Goal: Information Seeking & Learning: Find specific fact

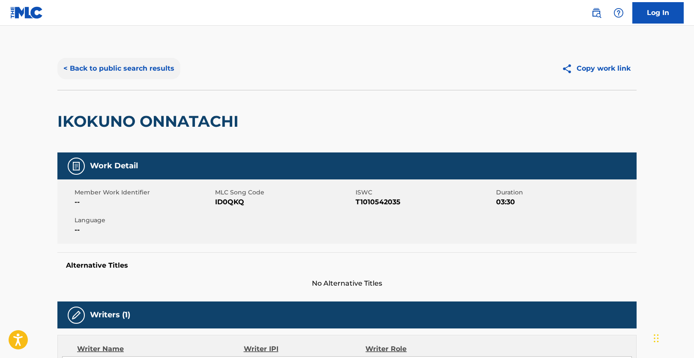
click at [146, 70] on button "< Back to public search results" at bounding box center [118, 68] width 123 height 21
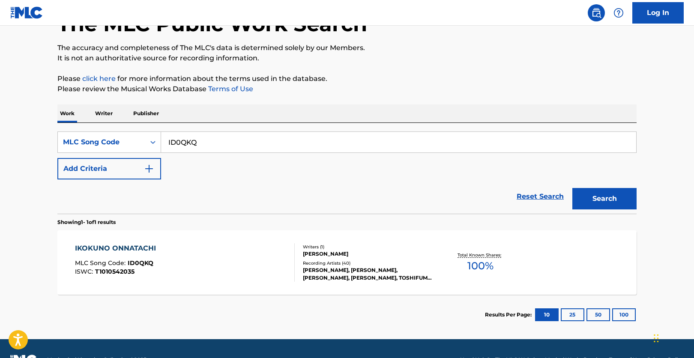
click at [181, 138] on input "ID0QKQ" at bounding box center [398, 142] width 475 height 21
paste input "P3575"
click at [621, 198] on button "Search" at bounding box center [604, 198] width 64 height 21
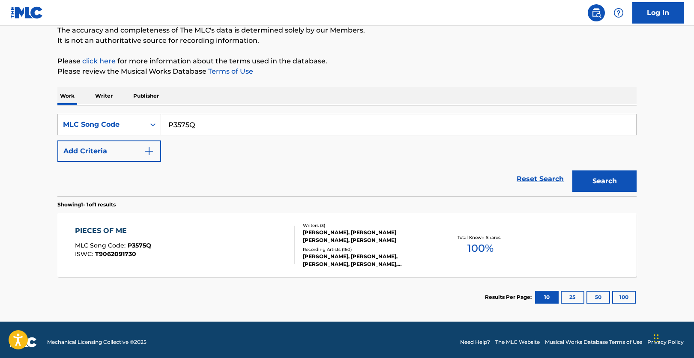
scroll to position [81, 0]
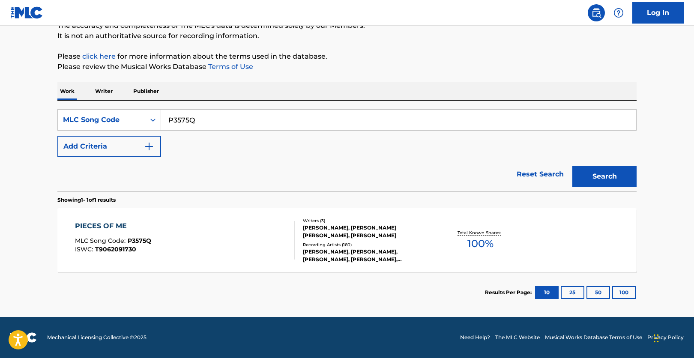
click at [239, 123] on input "P3575Q" at bounding box center [398, 120] width 475 height 21
paste input "HVALKP"
type input "HVALKP"
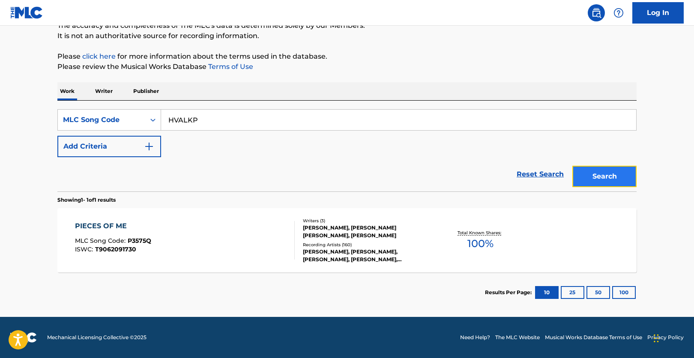
click at [601, 182] on button "Search" at bounding box center [604, 176] width 64 height 21
click at [270, 237] on div "HOT SAUCER MLC Song Code : HVALKP ISWC : T9063523240" at bounding box center [185, 240] width 220 height 39
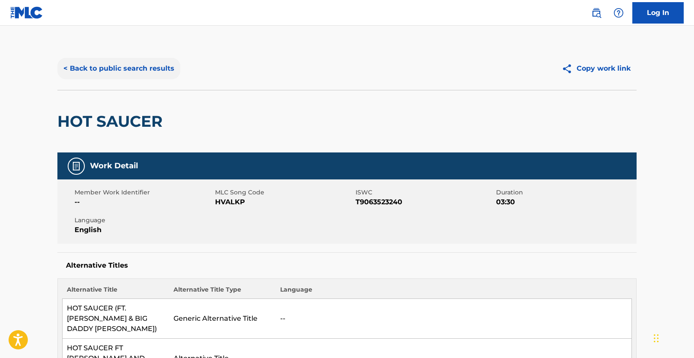
click at [140, 73] on button "< Back to public search results" at bounding box center [118, 68] width 123 height 21
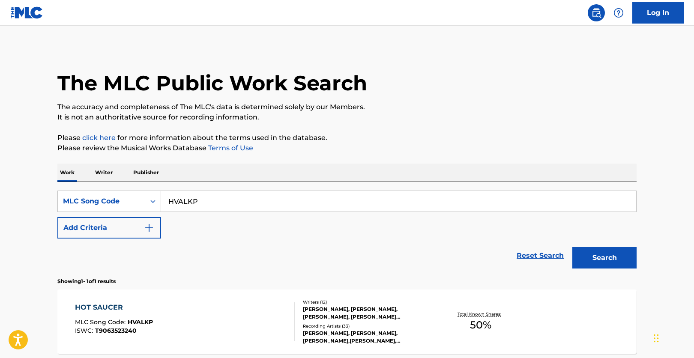
scroll to position [59, 0]
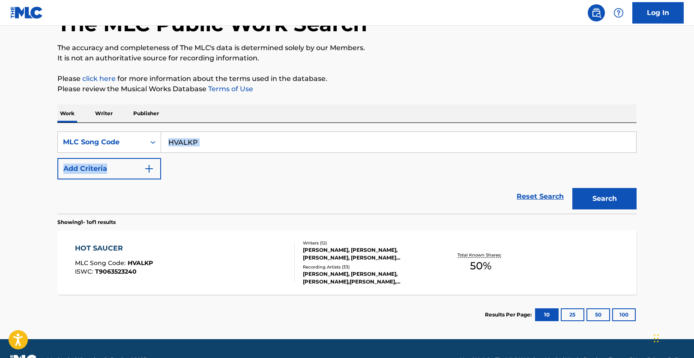
drag, startPoint x: 327, startPoint y: 153, endPoint x: 327, endPoint y: 148, distance: 4.7
click at [327, 153] on div "SearchWithCriteria69b08627-5eb1-4848-97b3-c07501222020 MLC Song Code HVALKP Add…" at bounding box center [346, 156] width 579 height 48
click at [327, 147] on input "HVALKP" at bounding box center [398, 142] width 475 height 21
click at [326, 147] on input "HVALKP" at bounding box center [398, 142] width 475 height 21
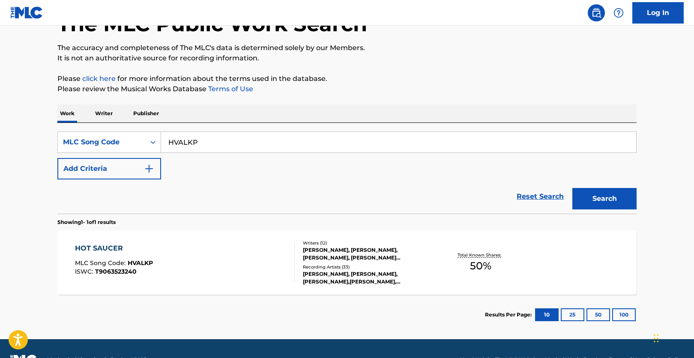
paste input "T8562M"
click at [572, 188] on button "Search" at bounding box center [604, 198] width 64 height 21
click at [237, 148] on input "T8562M" at bounding box center [398, 142] width 475 height 21
click at [236, 147] on input "T8562M" at bounding box center [398, 142] width 475 height 21
drag, startPoint x: 236, startPoint y: 146, endPoint x: 277, endPoint y: 152, distance: 41.1
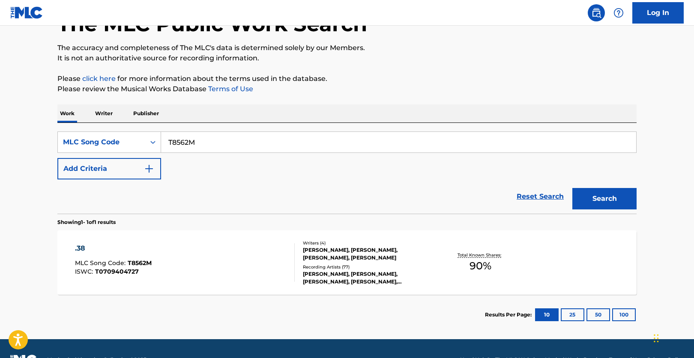
click at [237, 146] on input "T8562M" at bounding box center [398, 142] width 475 height 21
paste input "L03108"
type input "L03108"
drag, startPoint x: 596, startPoint y: 192, endPoint x: 602, endPoint y: 179, distance: 14.9
click at [597, 193] on button "Search" at bounding box center [604, 198] width 64 height 21
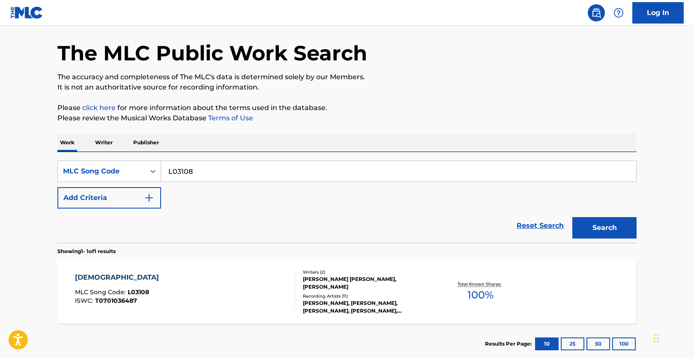
scroll to position [43, 0]
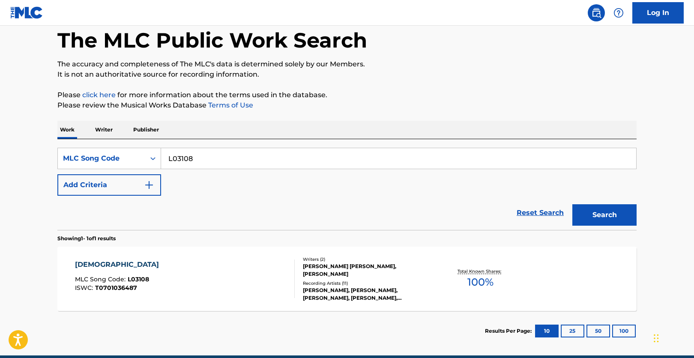
click at [263, 283] on div "[DEMOGRAPHIC_DATA] MLC Song Code : L03108 ISWC : T0701036487" at bounding box center [185, 279] width 220 height 39
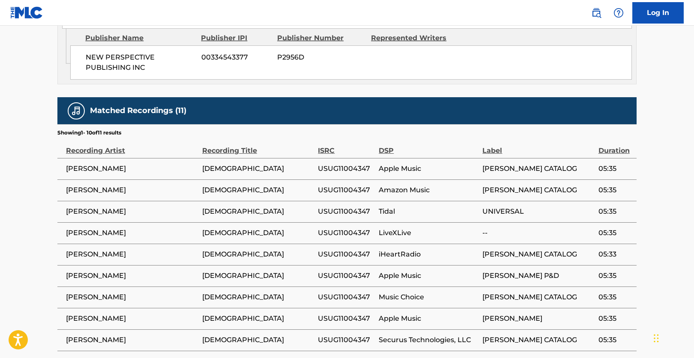
scroll to position [643, 0]
